Goal: Task Accomplishment & Management: Use online tool/utility

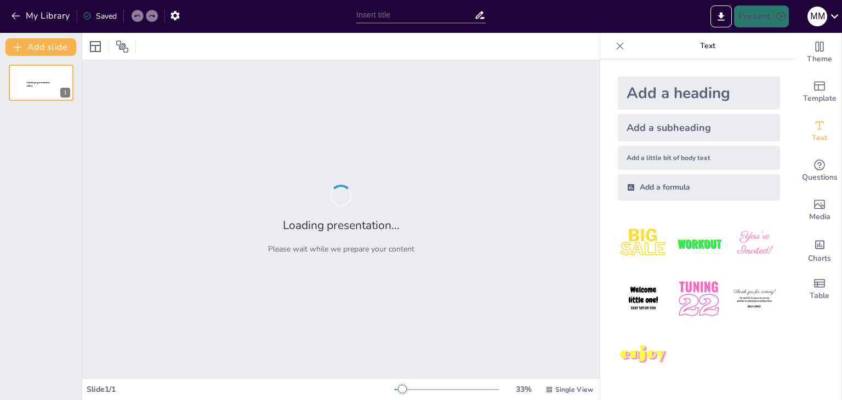
type input "поняття та кодифікація права зовнішніх зносин"
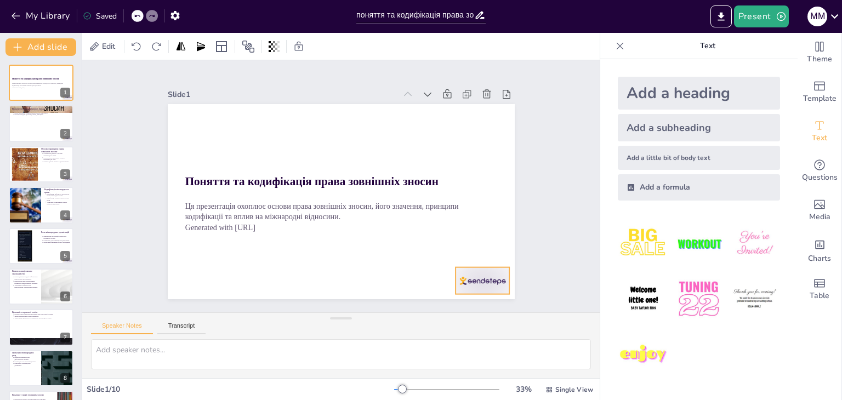
click at [201, 220] on div at bounding box center [171, 193] width 60 height 54
click at [484, 246] on icon at bounding box center [490, 245] width 13 height 13
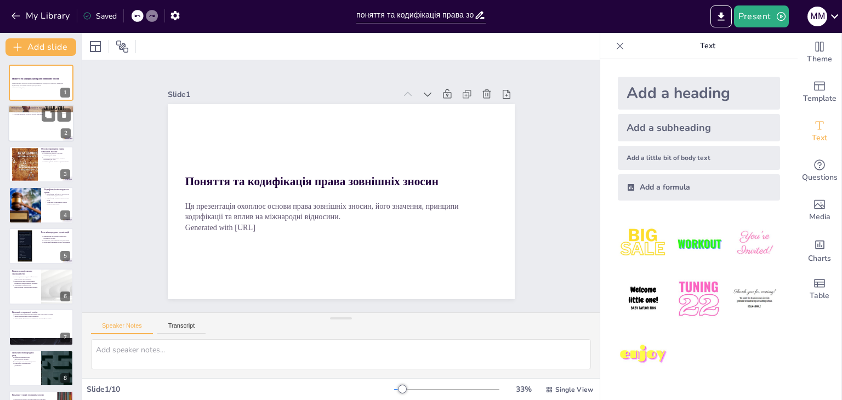
click at [49, 122] on div at bounding box center [41, 123] width 66 height 37
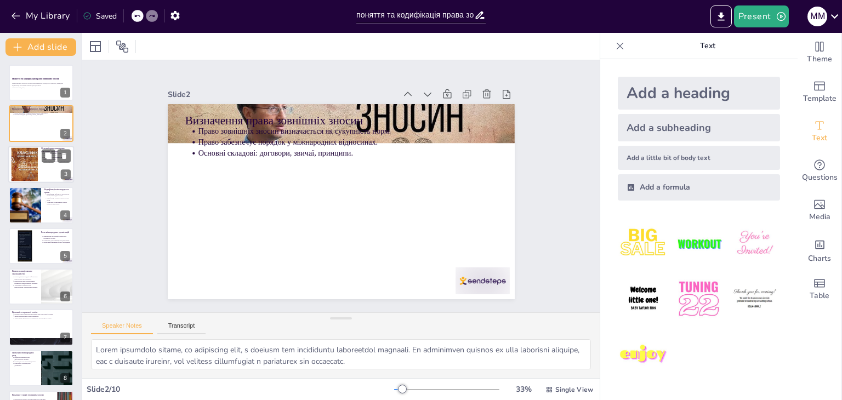
click at [31, 166] on div at bounding box center [24, 163] width 59 height 33
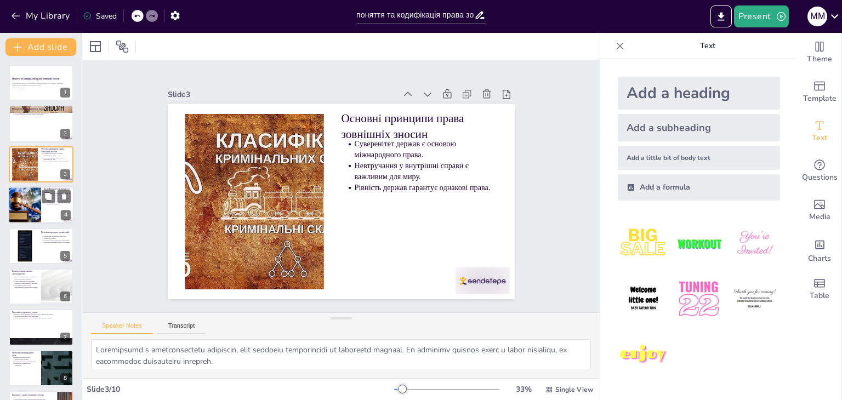
click at [42, 210] on div at bounding box center [41, 204] width 66 height 37
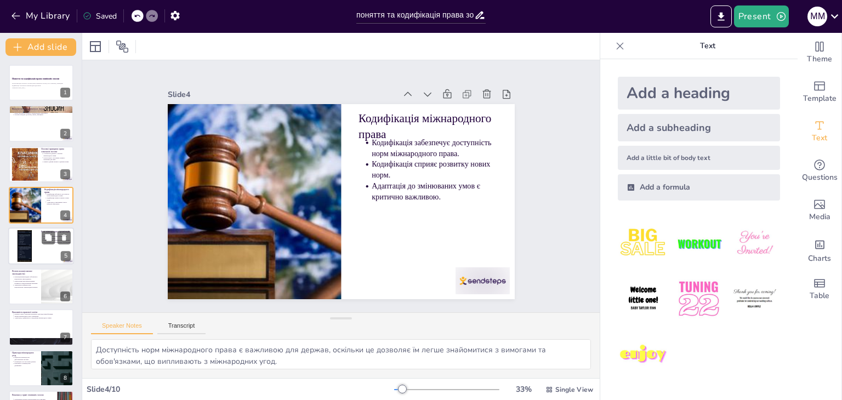
click at [38, 242] on div at bounding box center [41, 245] width 66 height 37
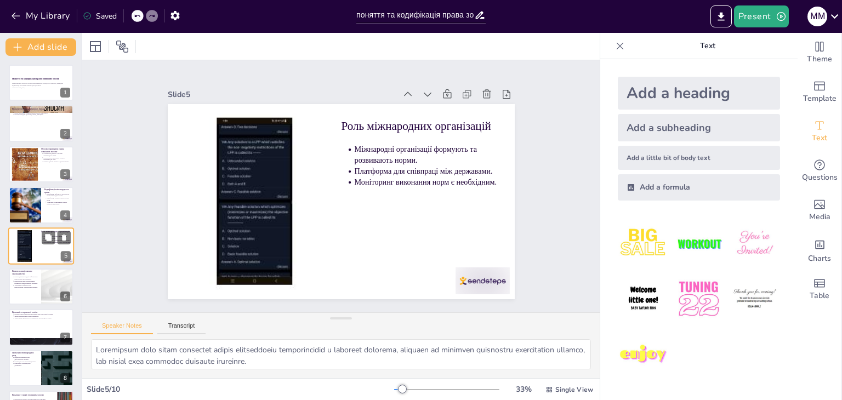
scroll to position [18, 0]
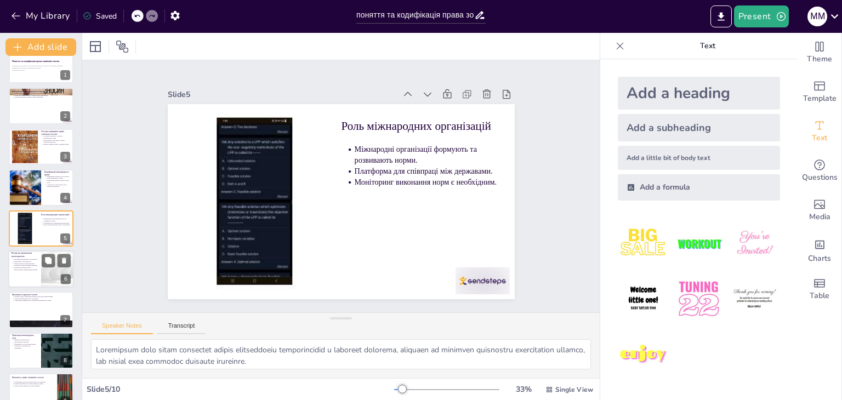
click at [36, 277] on div at bounding box center [41, 268] width 66 height 37
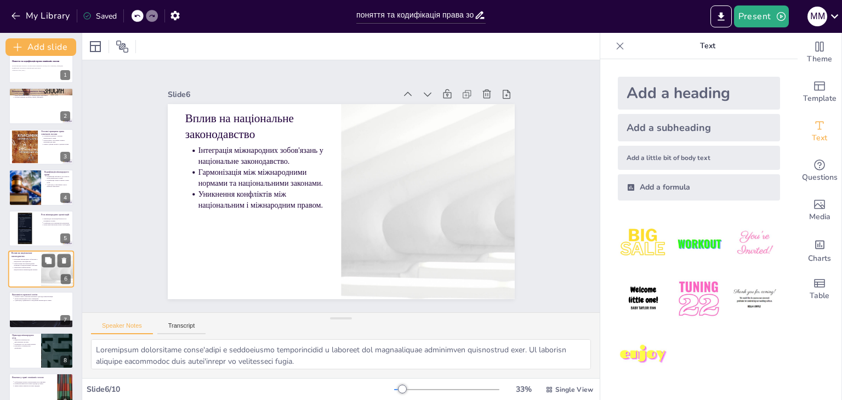
scroll to position [59, 0]
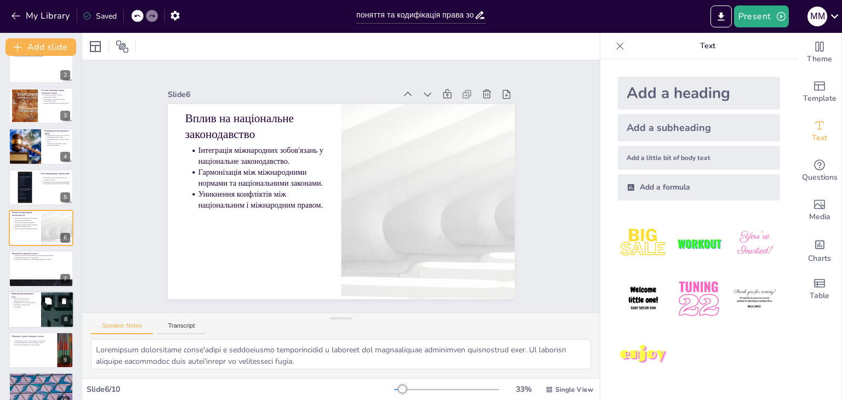
click at [31, 303] on p "Конвенція ООН про права дитини." at bounding box center [26, 302] width 24 height 2
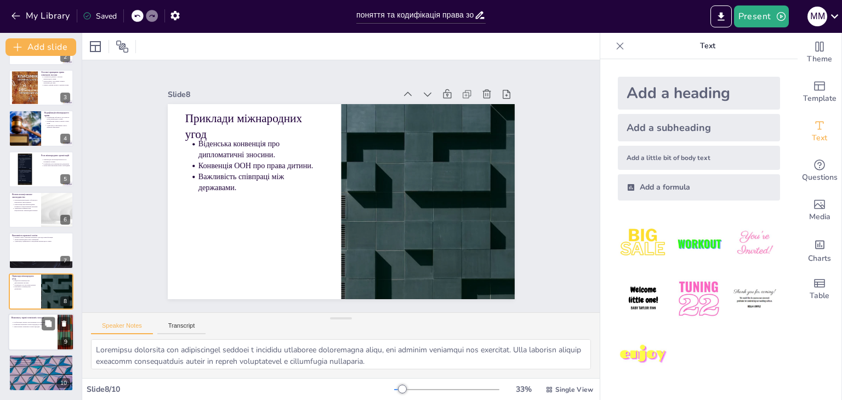
click at [32, 329] on div at bounding box center [41, 331] width 66 height 37
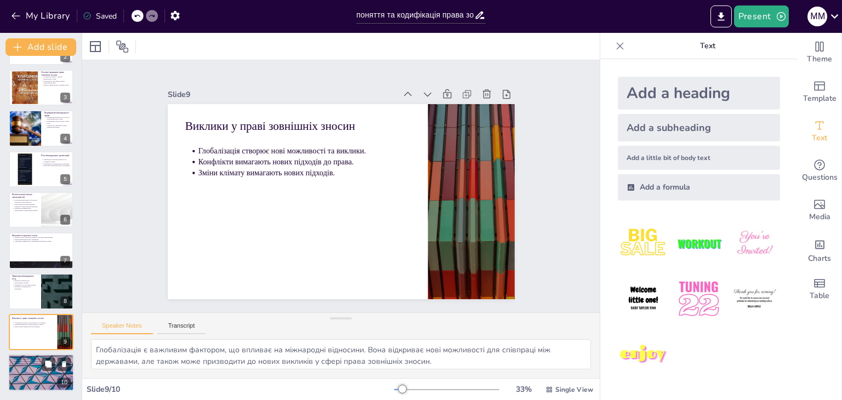
click at [30, 381] on div at bounding box center [41, 373] width 66 height 37
type textarea "Loremipsu dolorsitamet consecteturadip e seddoeiu temporin utl etdoloremagn ali…"
